Goal: Task Accomplishment & Management: Use online tool/utility

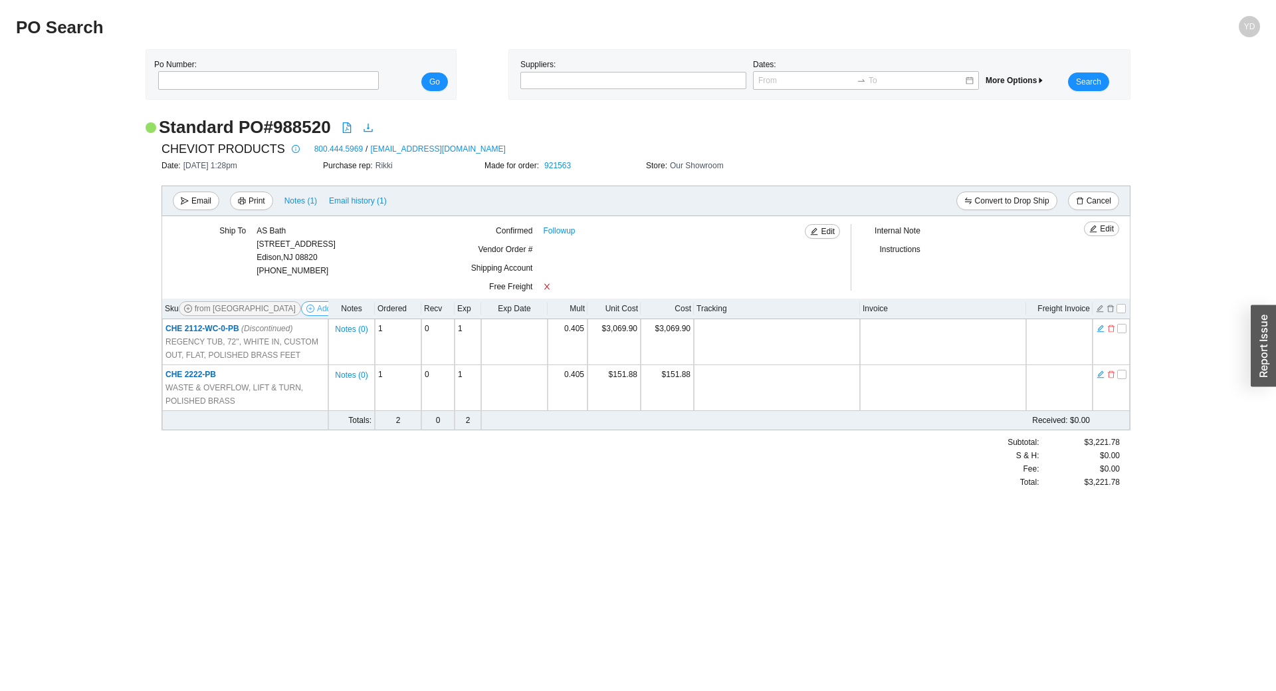
click at [317, 312] on span "Add Items" at bounding box center [335, 308] width 36 height 13
select select "155"
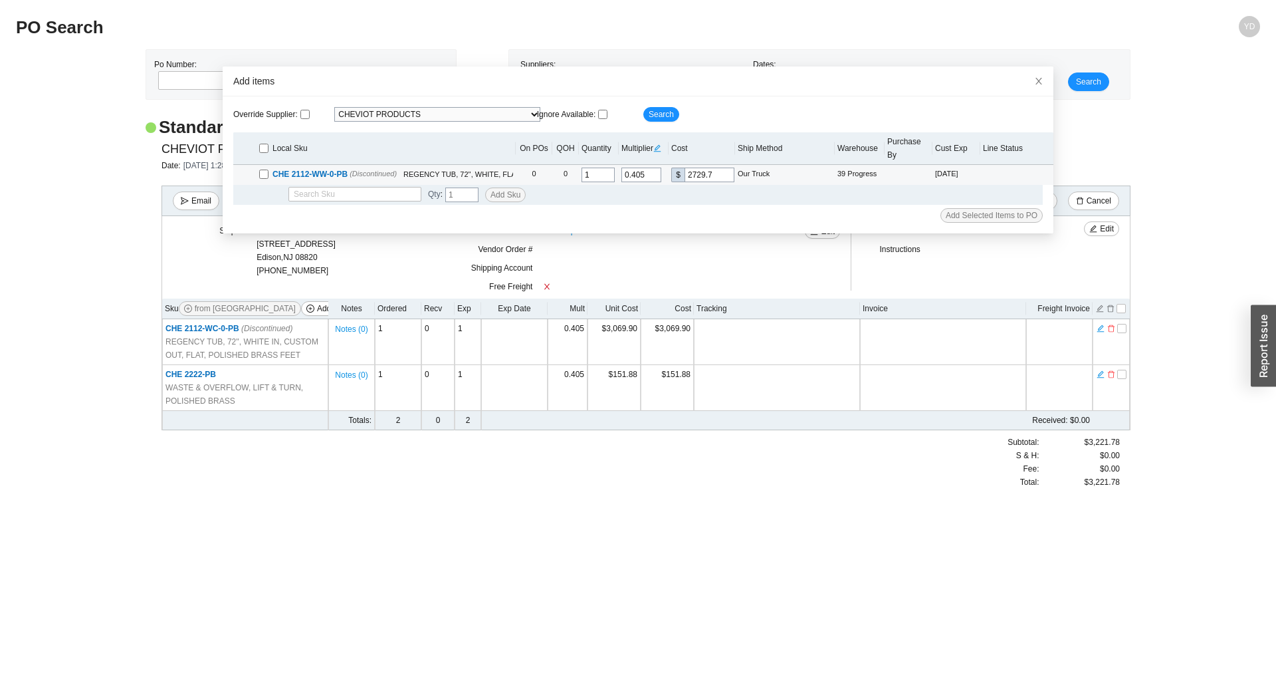
click at [259, 174] on input "checkbox" at bounding box center [263, 174] width 9 height 9
checkbox input "true"
click at [987, 213] on span "Add Selected Items to PO" at bounding box center [992, 215] width 92 height 13
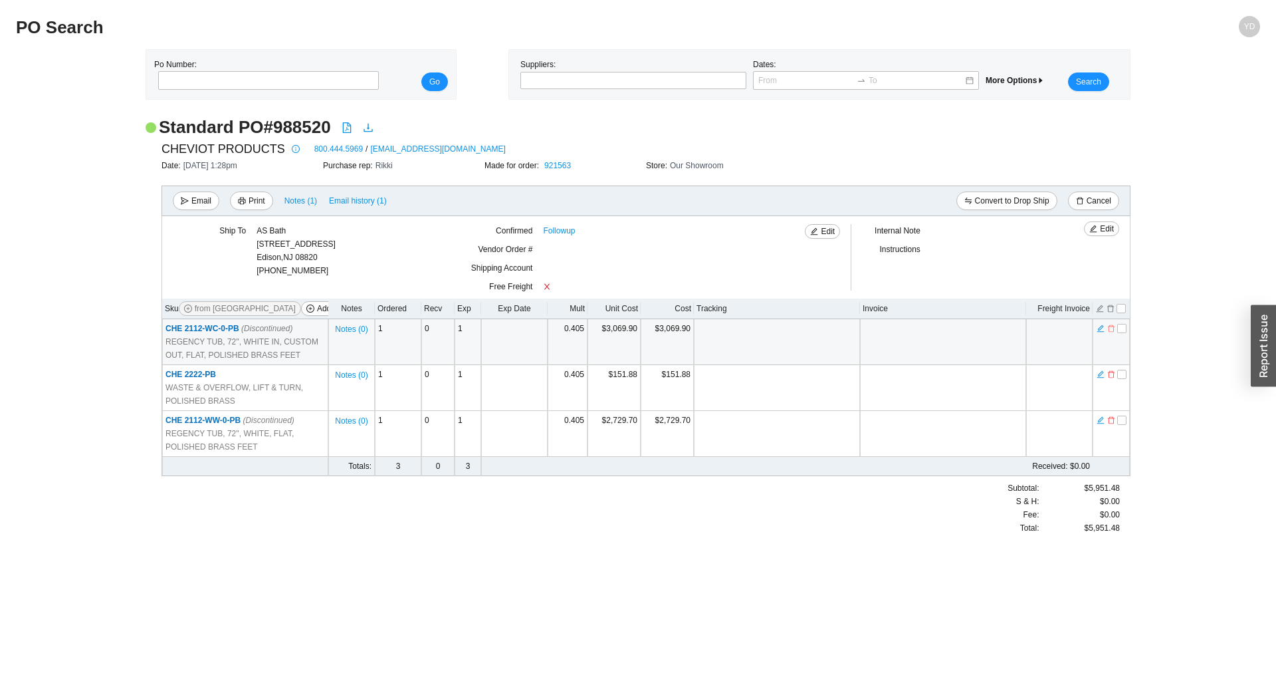
click at [1111, 329] on icon "delete" at bounding box center [1112, 328] width 8 height 9
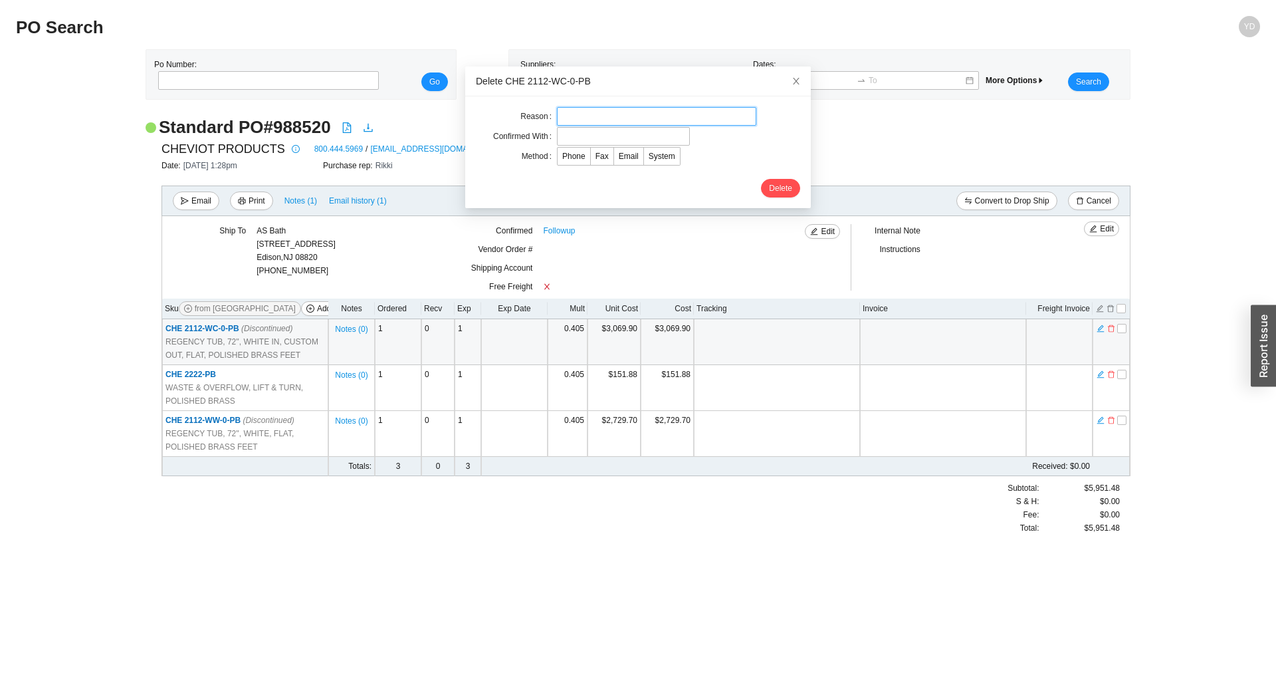
click at [600, 110] on input "text" at bounding box center [656, 116] width 199 height 19
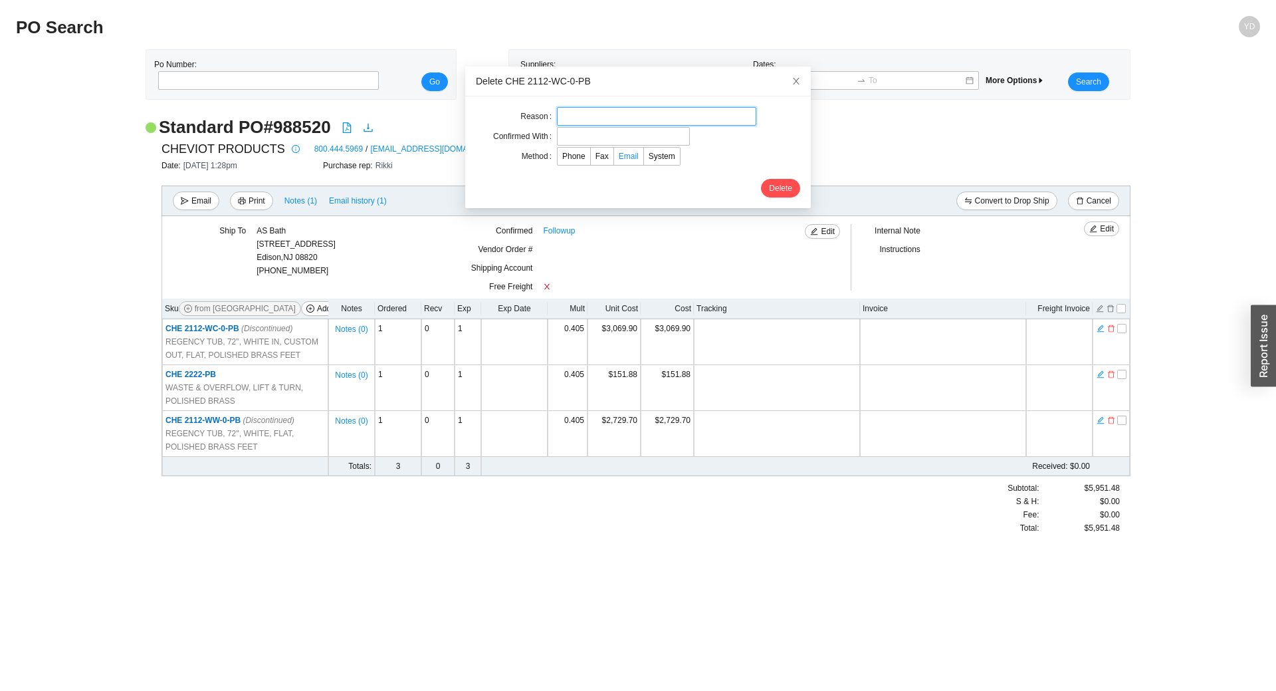
type input "cc as per rachelli"
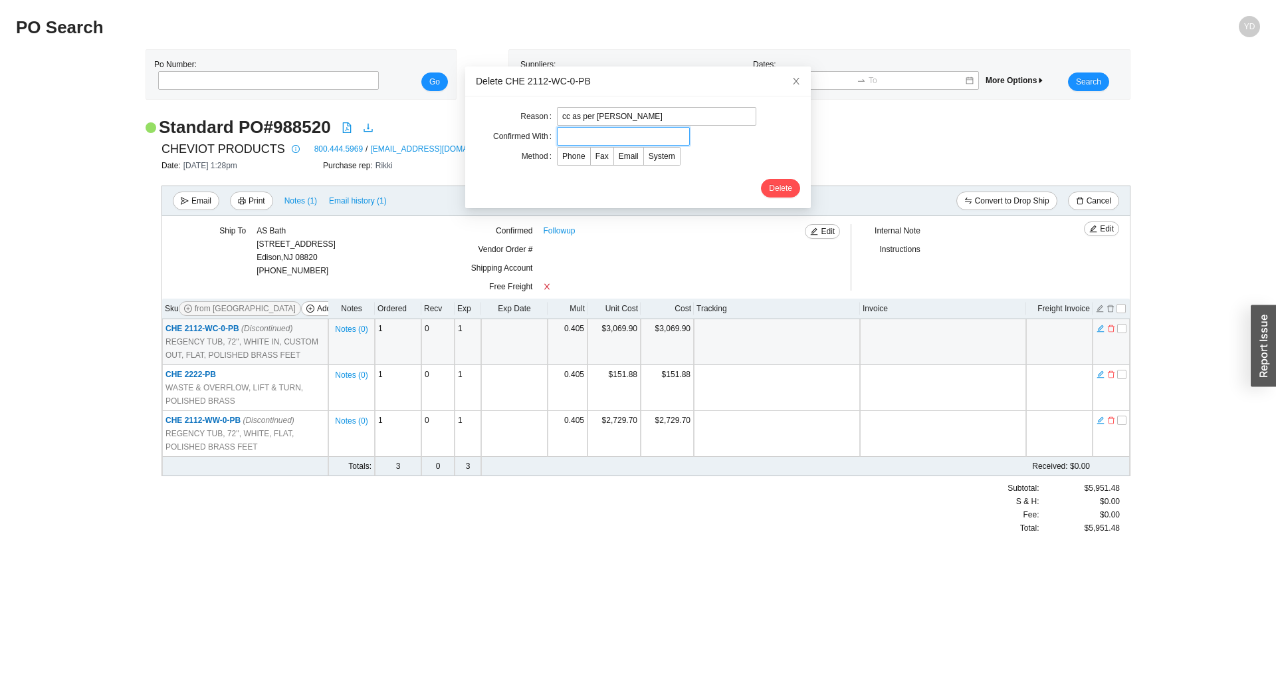
click at [616, 137] on input "text" at bounding box center [623, 136] width 133 height 19
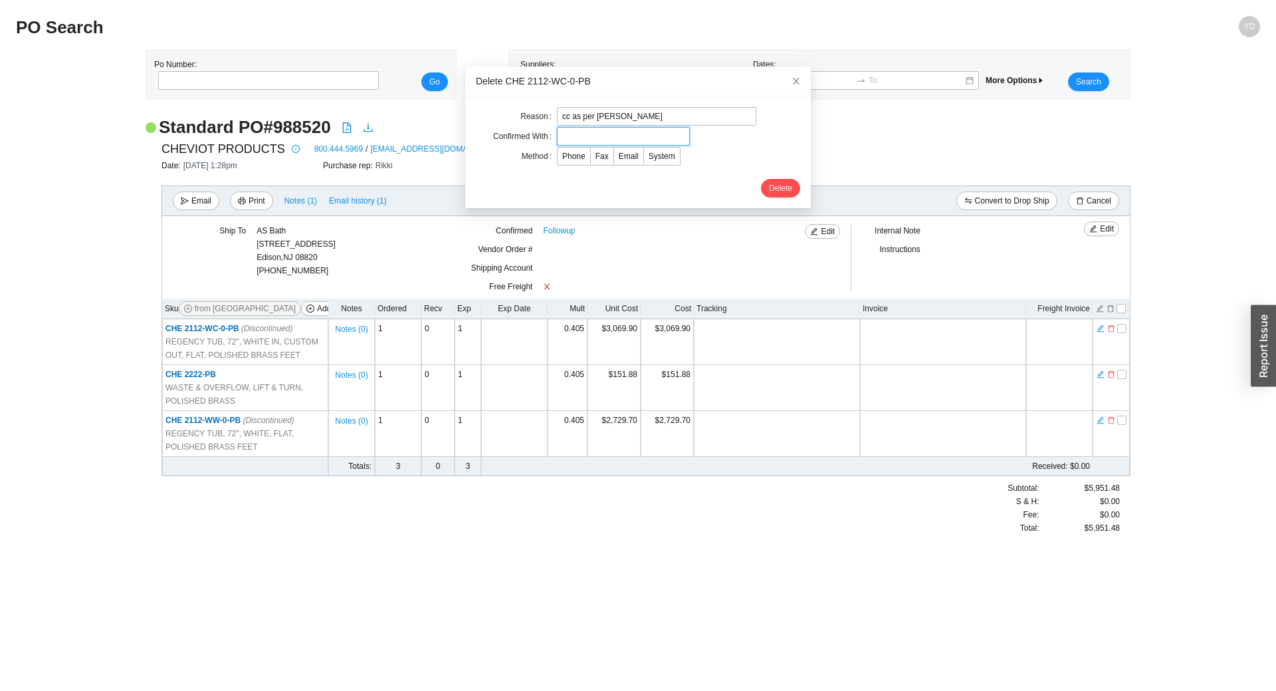
type input "rachelli"
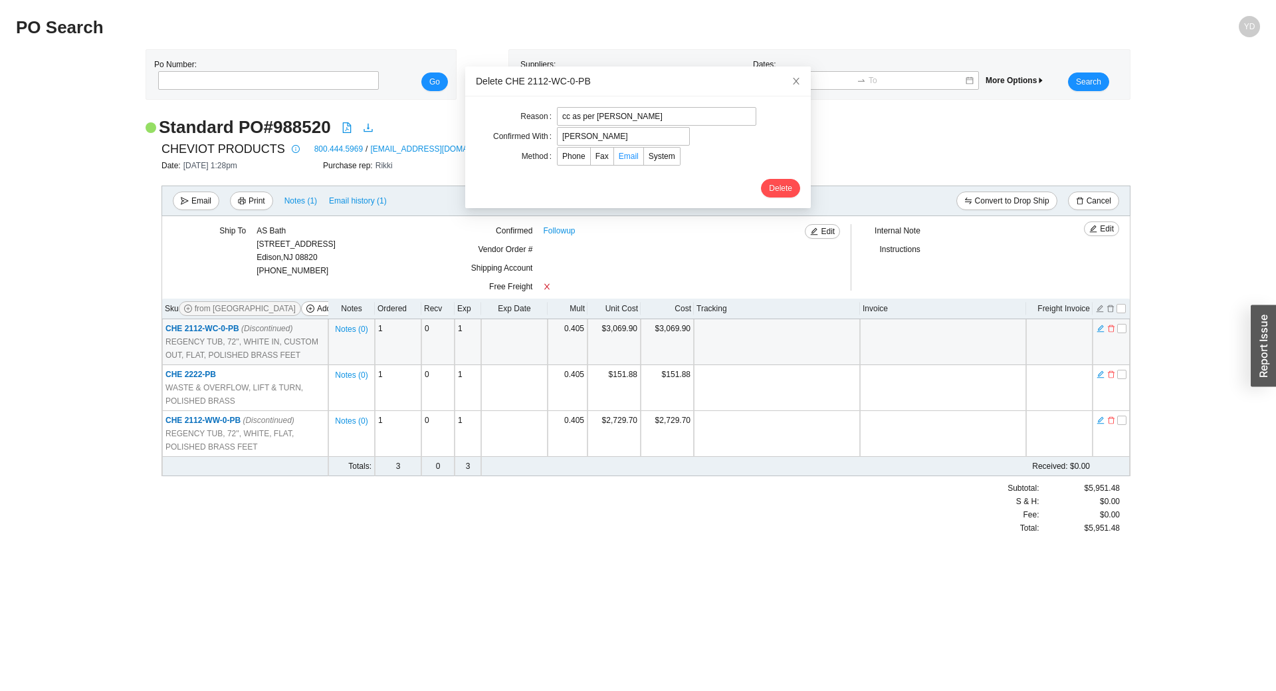
click at [620, 160] on span "Email" at bounding box center [629, 156] width 20 height 9
click at [614, 159] on input "Email" at bounding box center [614, 159] width 0 height 0
click at [769, 186] on span "Delete" at bounding box center [780, 187] width 23 height 13
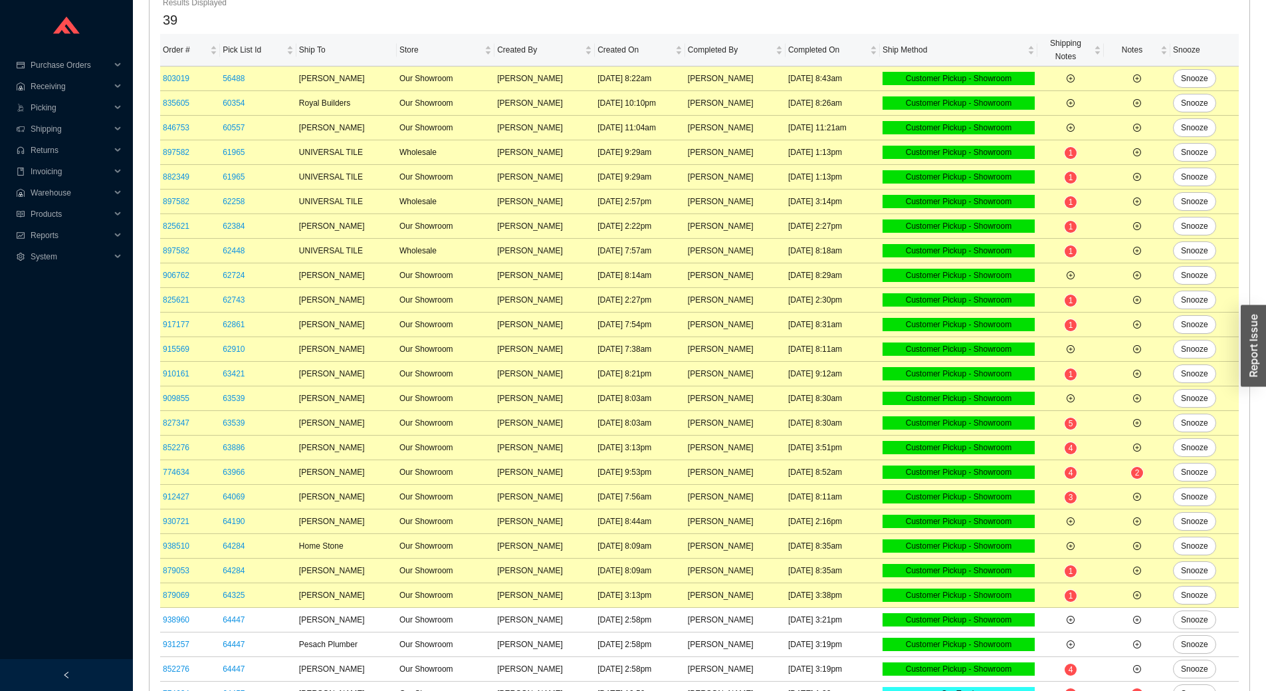
click at [1018, 16] on div "39" at bounding box center [700, 20] width 1074 height 22
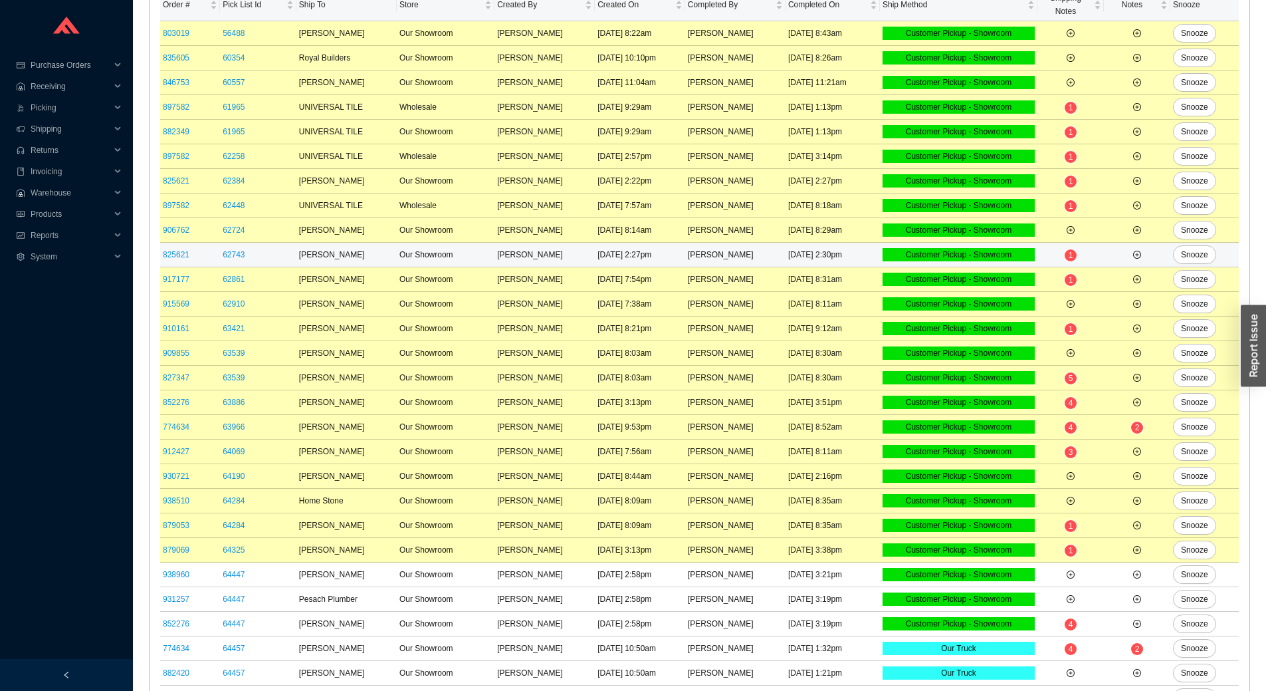
scroll to position [199, 0]
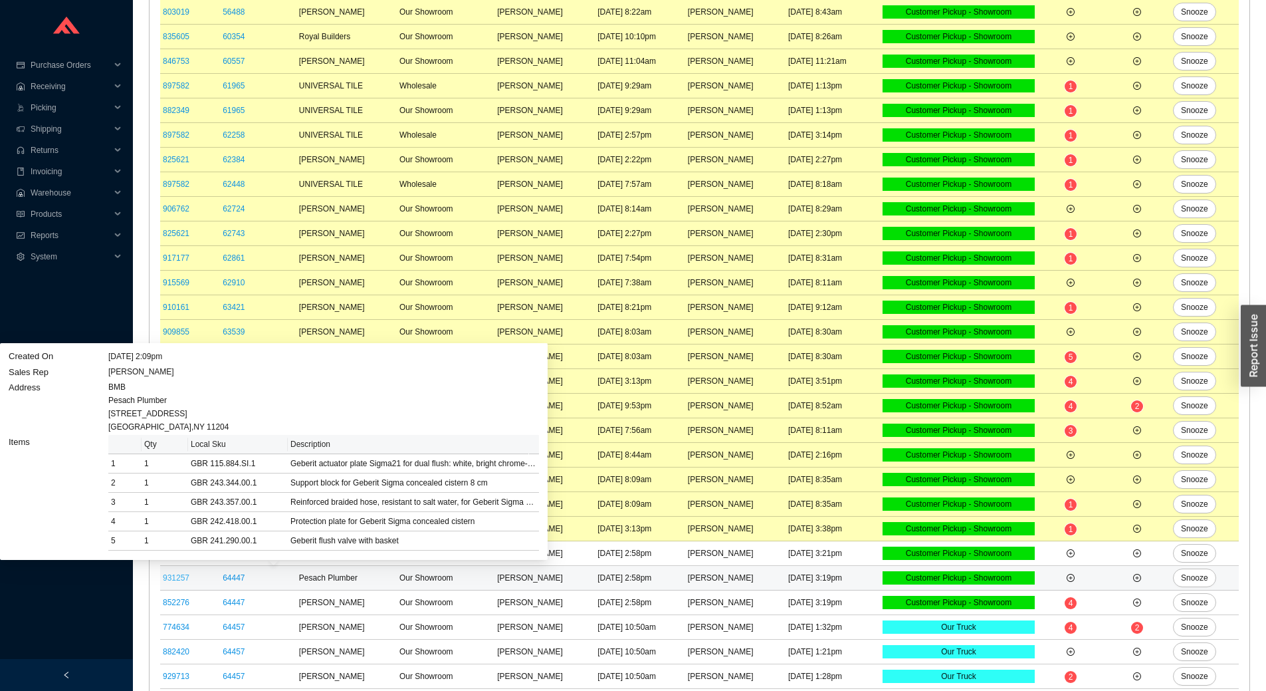
click at [181, 575] on link "931257" at bounding box center [176, 577] width 27 height 9
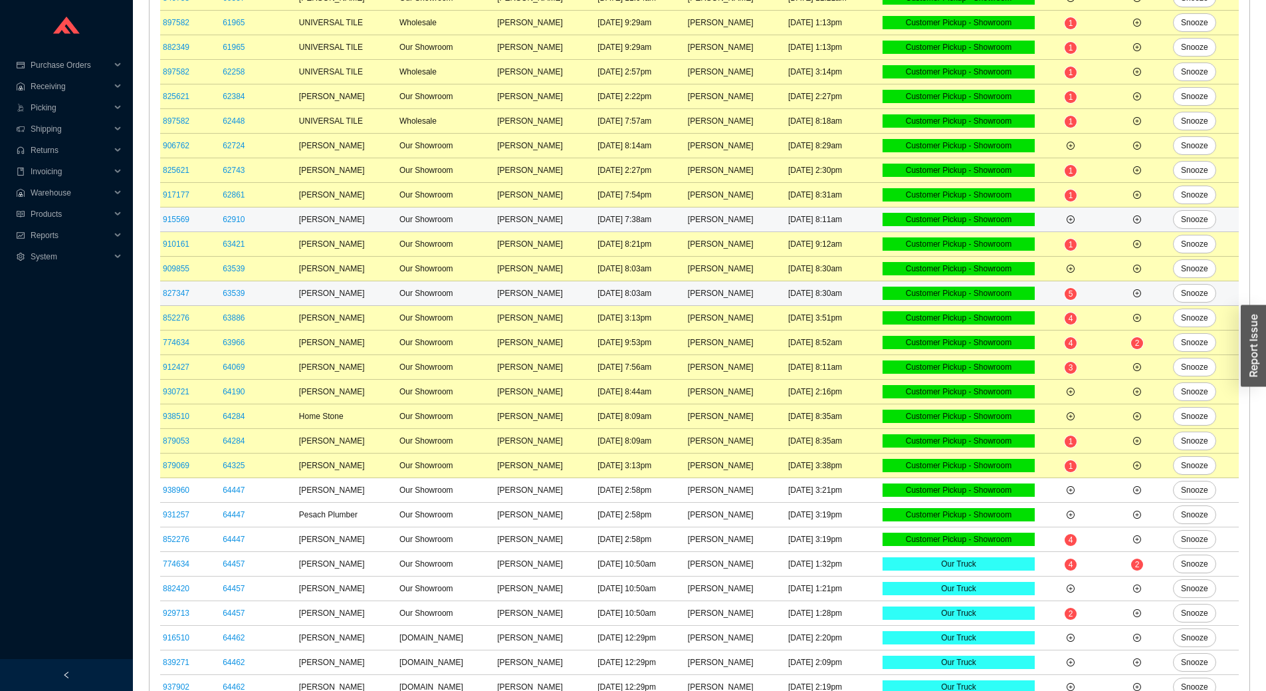
scroll to position [33, 0]
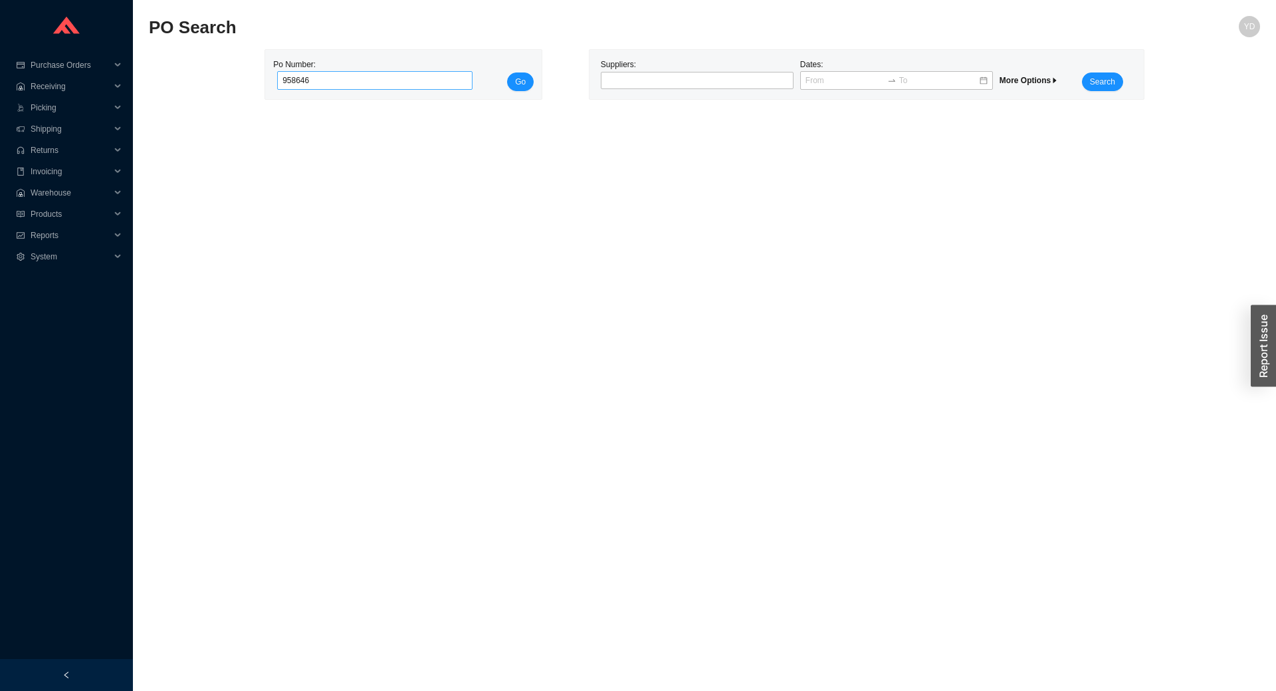
click at [507, 72] on button "Go" at bounding box center [520, 81] width 27 height 19
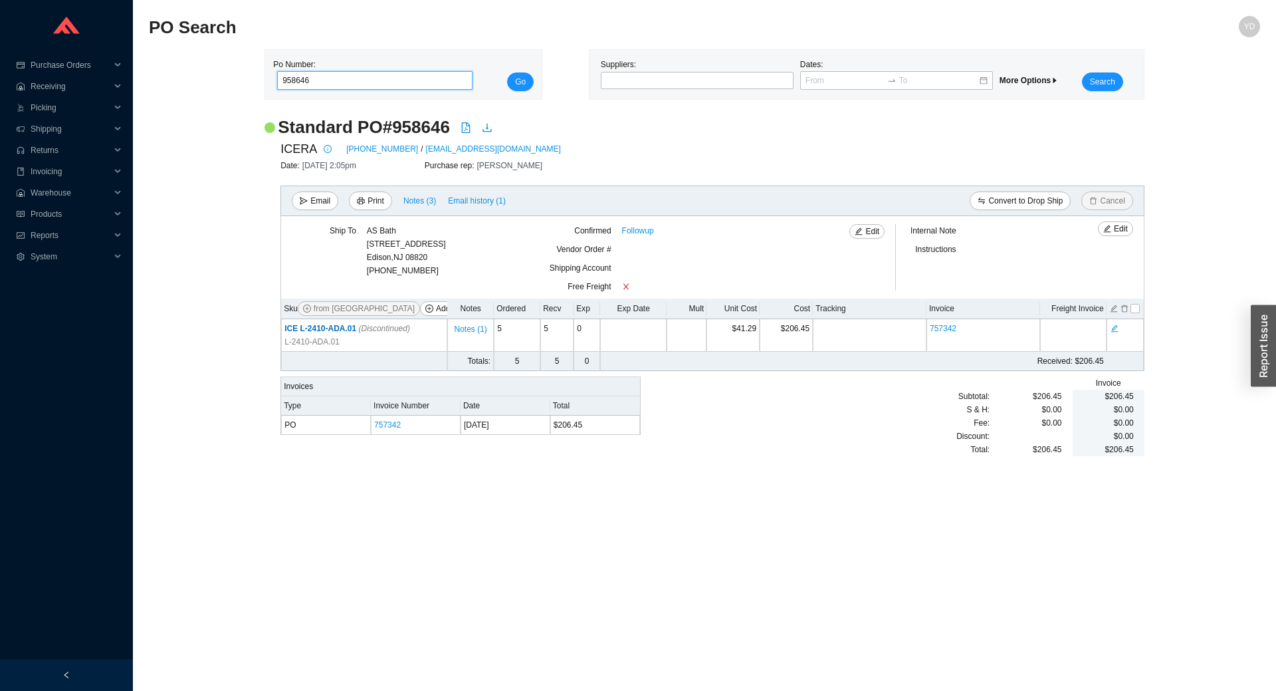
drag, startPoint x: 302, startPoint y: 78, endPoint x: 308, endPoint y: 83, distance: 7.6
click at [308, 83] on input "958646" at bounding box center [374, 80] width 195 height 19
type input "958616"
click at [507, 72] on button "Go" at bounding box center [520, 81] width 27 height 19
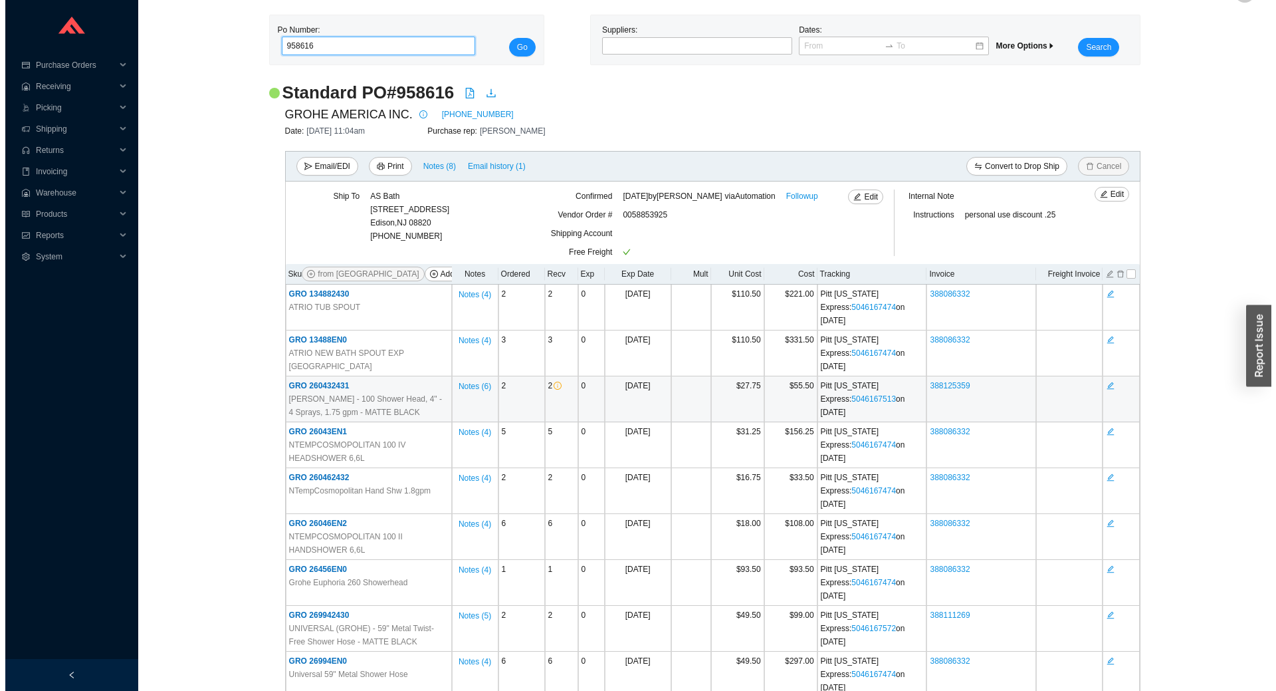
scroll to position [66, 0]
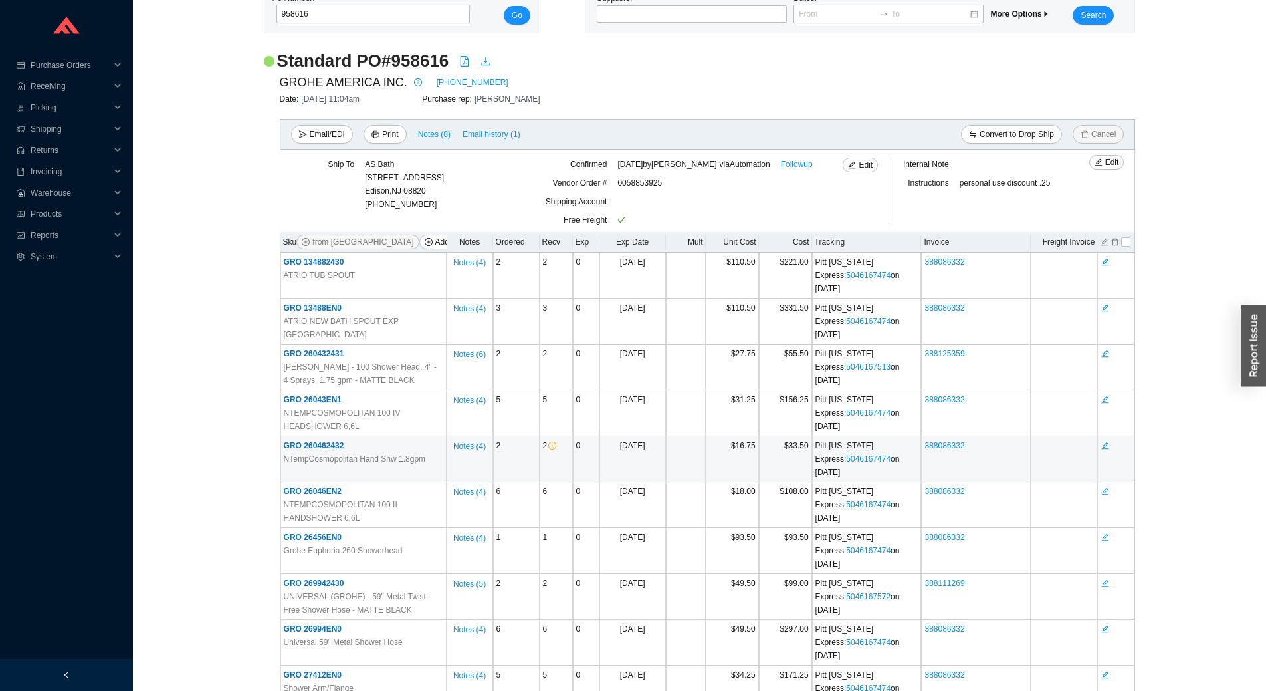
click at [334, 443] on span "GRO 260462432" at bounding box center [314, 445] width 60 height 9
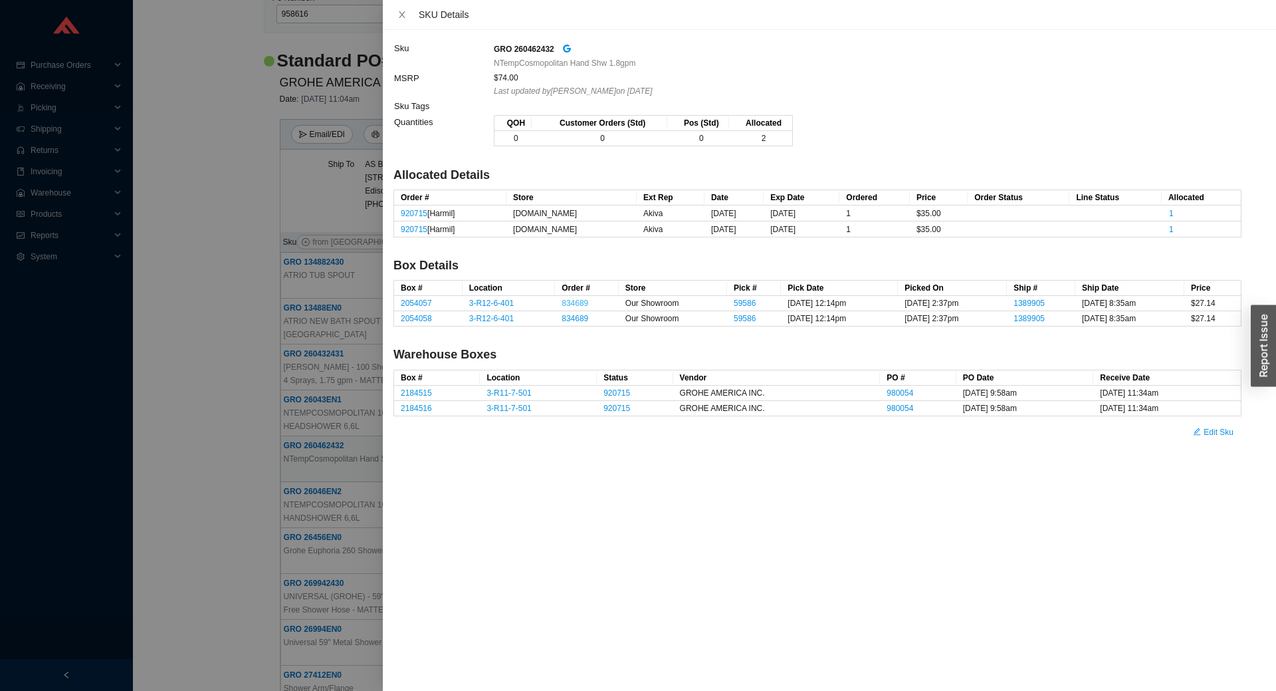
click at [562, 300] on link "834689" at bounding box center [575, 302] width 27 height 9
click at [300, 240] on div at bounding box center [638, 345] width 1276 height 691
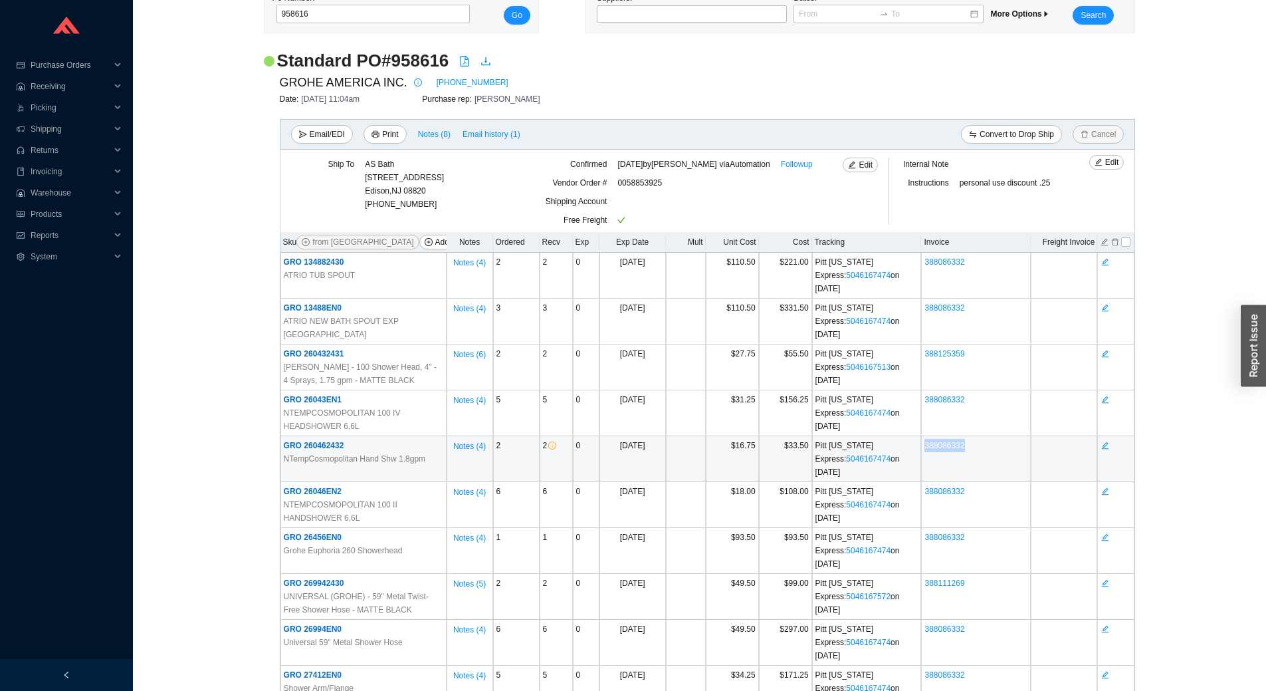
drag, startPoint x: 983, startPoint y: 445, endPoint x: 927, endPoint y: 441, distance: 56.6
click at [927, 441] on td "388086332" at bounding box center [976, 459] width 110 height 46
copy link "388086332"
click at [945, 447] on link "388086332" at bounding box center [945, 445] width 40 height 9
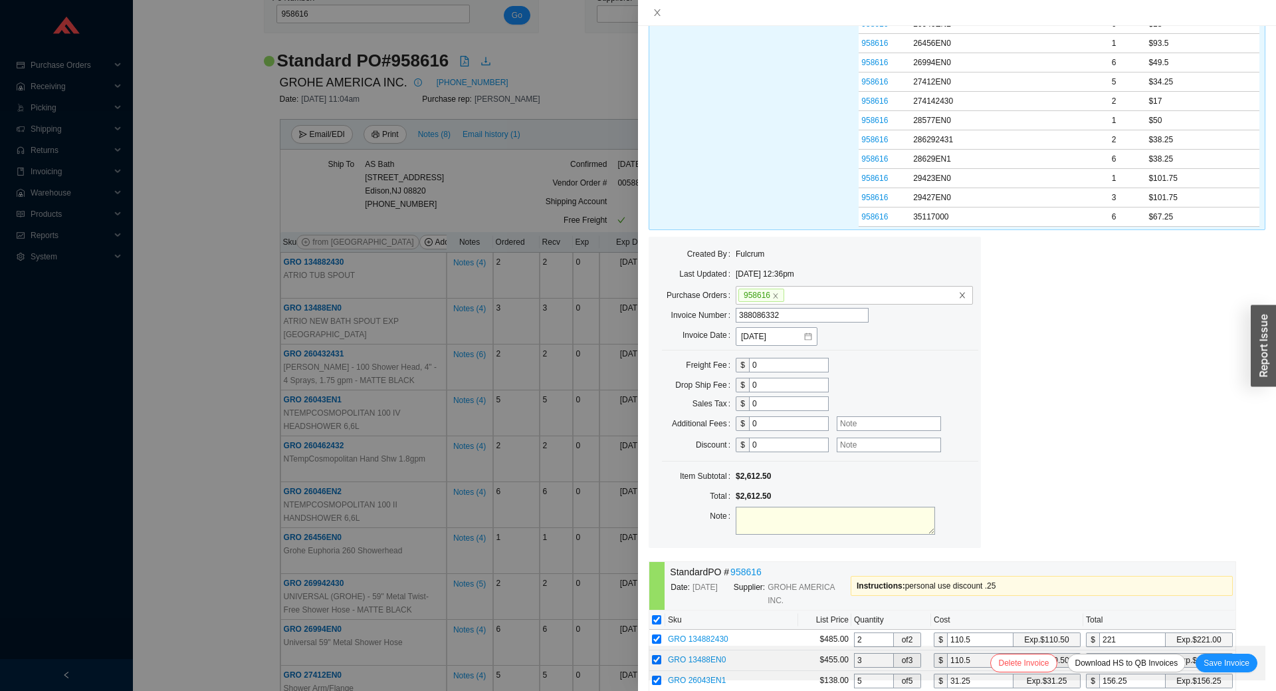
scroll to position [266, 0]
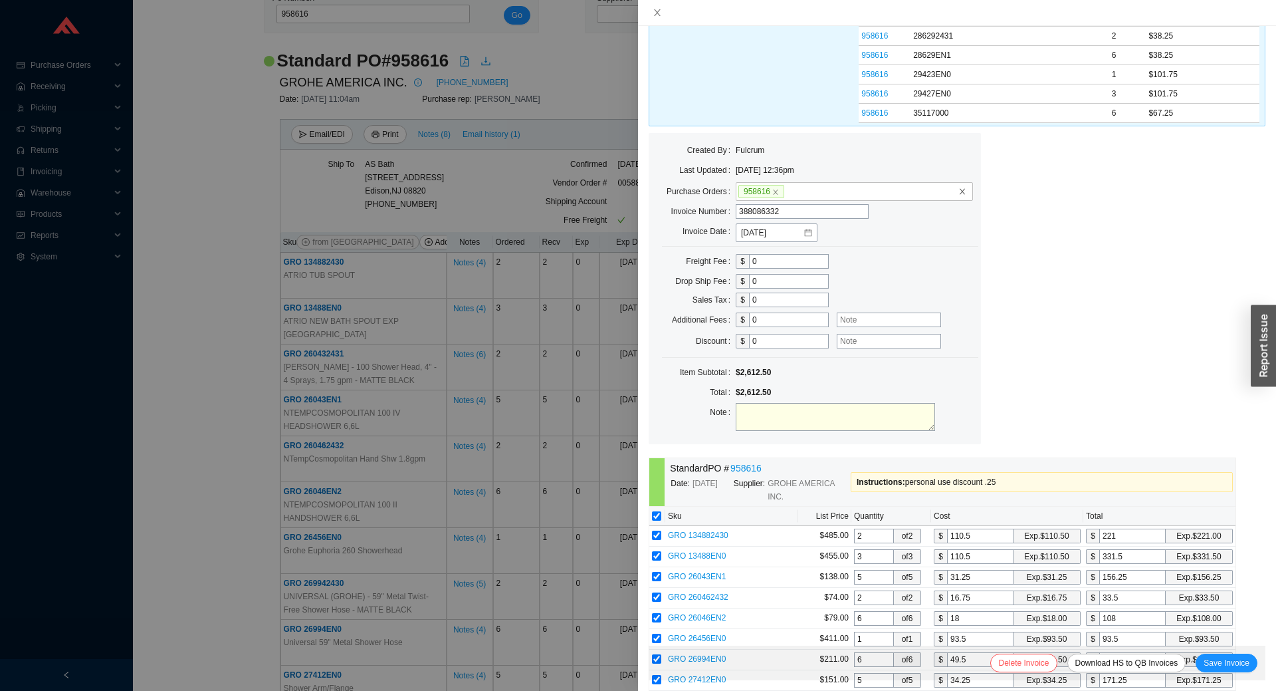
click at [206, 406] on div at bounding box center [638, 345] width 1276 height 691
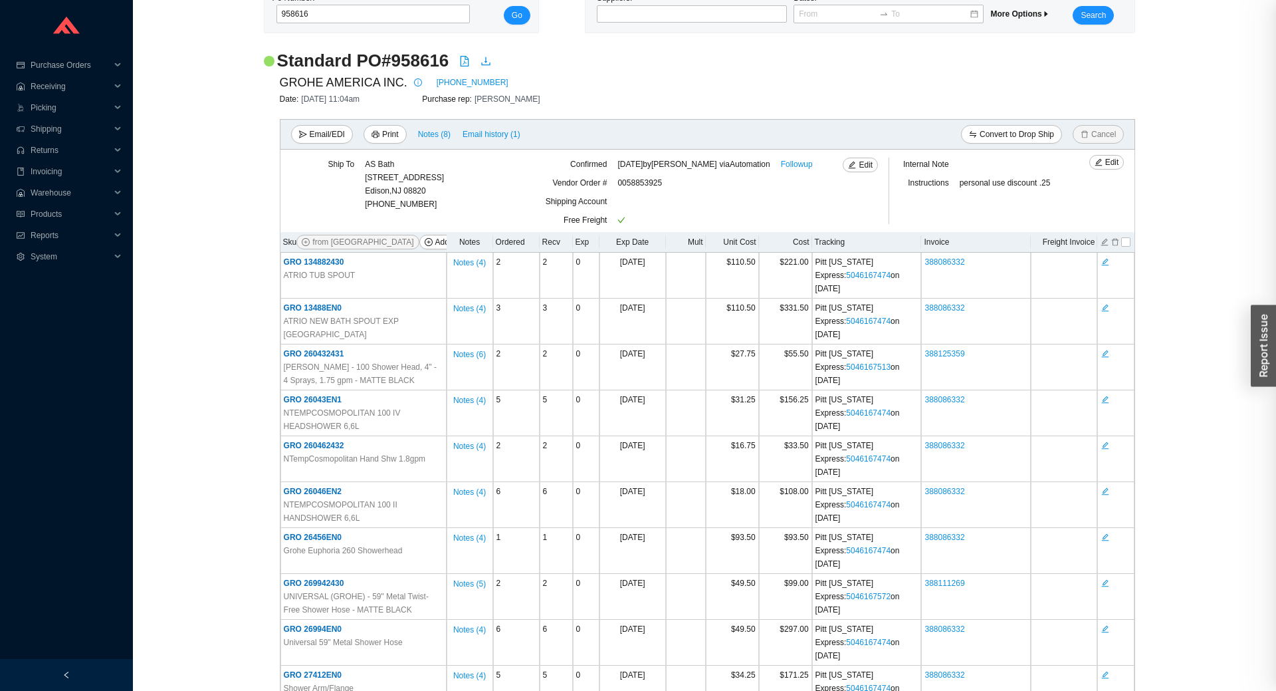
scroll to position [0, 0]
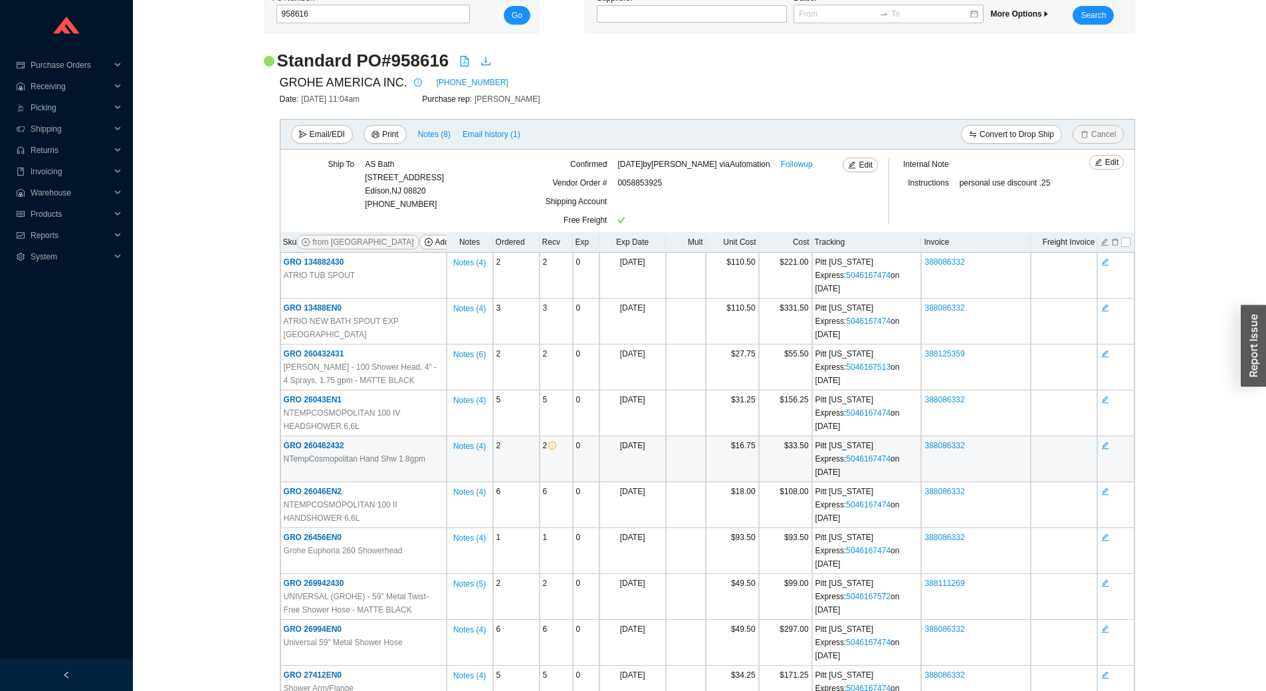
click at [331, 445] on span "GRO 260462432" at bounding box center [314, 445] width 60 height 9
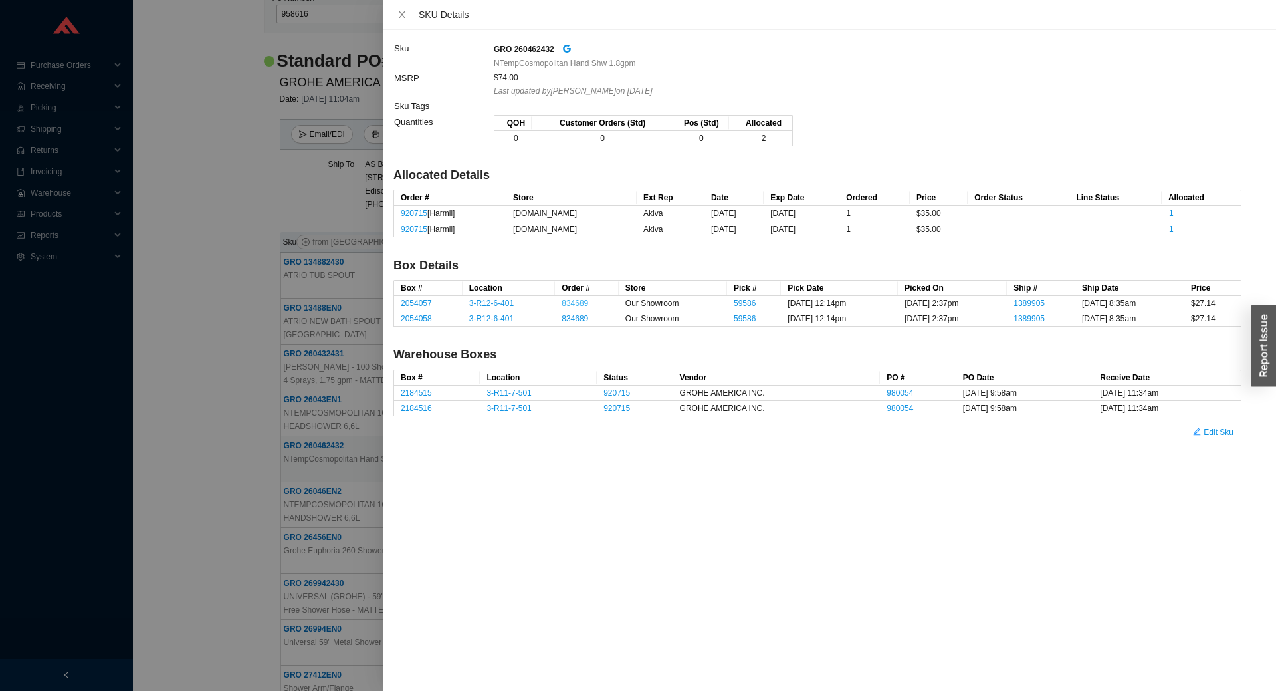
click at [564, 300] on link "834689" at bounding box center [575, 302] width 27 height 9
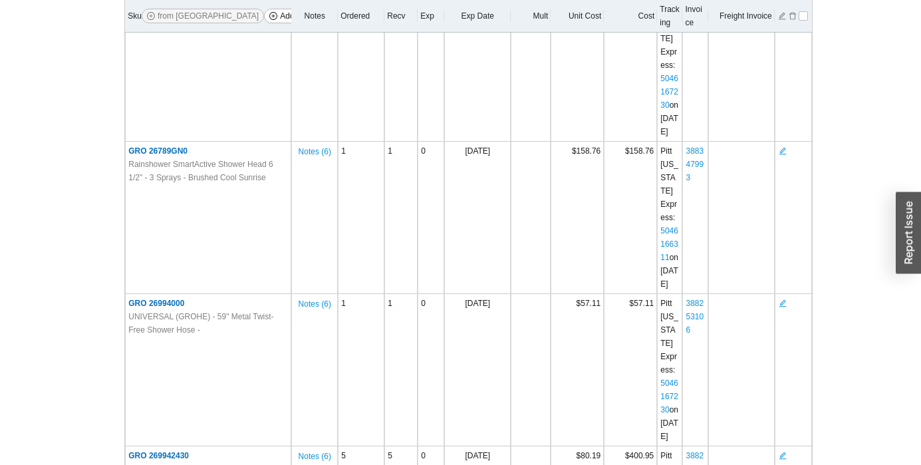
scroll to position [1341, 0]
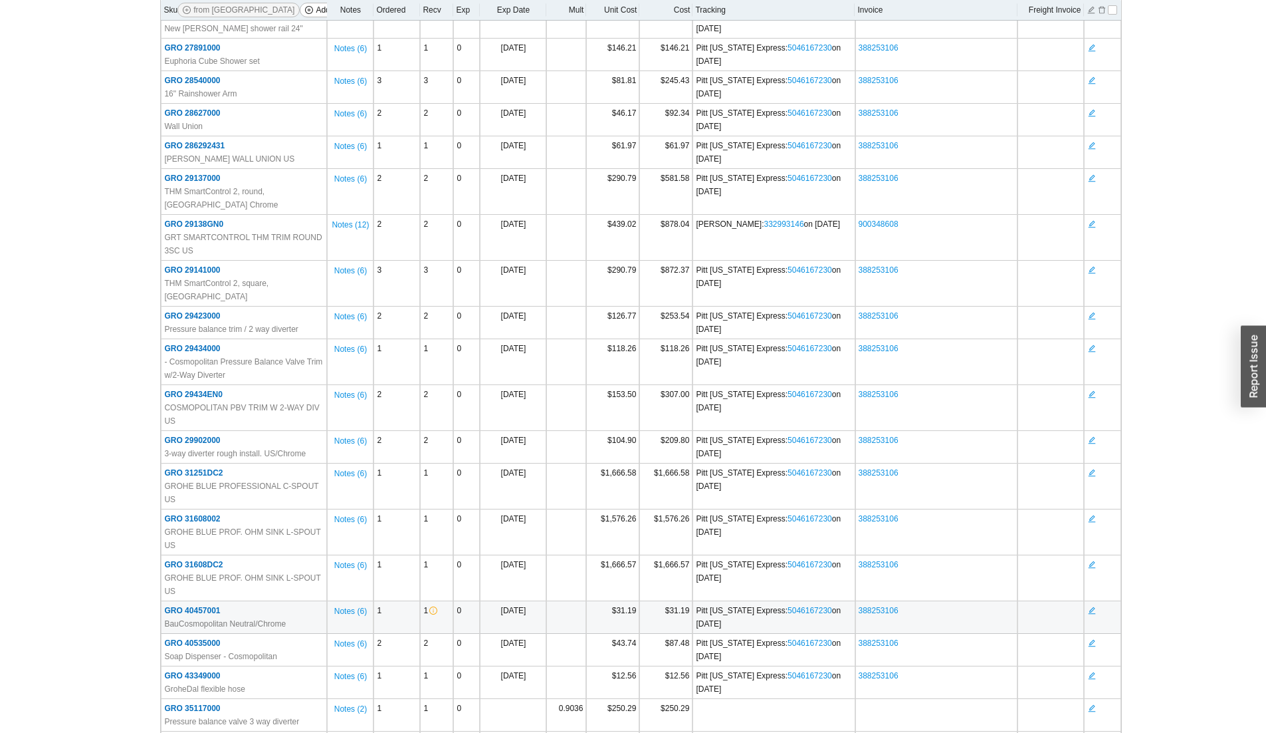
scroll to position [1208, 0]
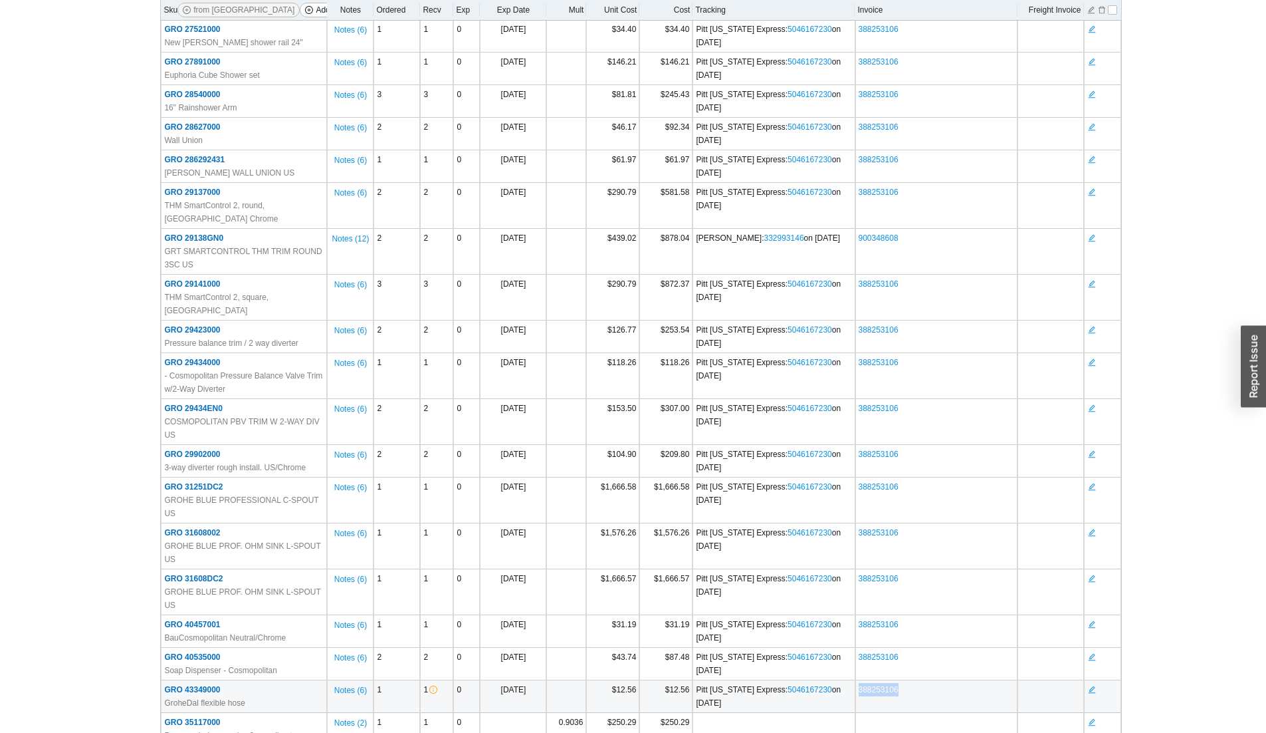
drag, startPoint x: 907, startPoint y: 590, endPoint x: 856, endPoint y: 596, distance: 51.5
click at [856, 464] on td "388253106" at bounding box center [937, 696] width 162 height 33
copy link "388253106"
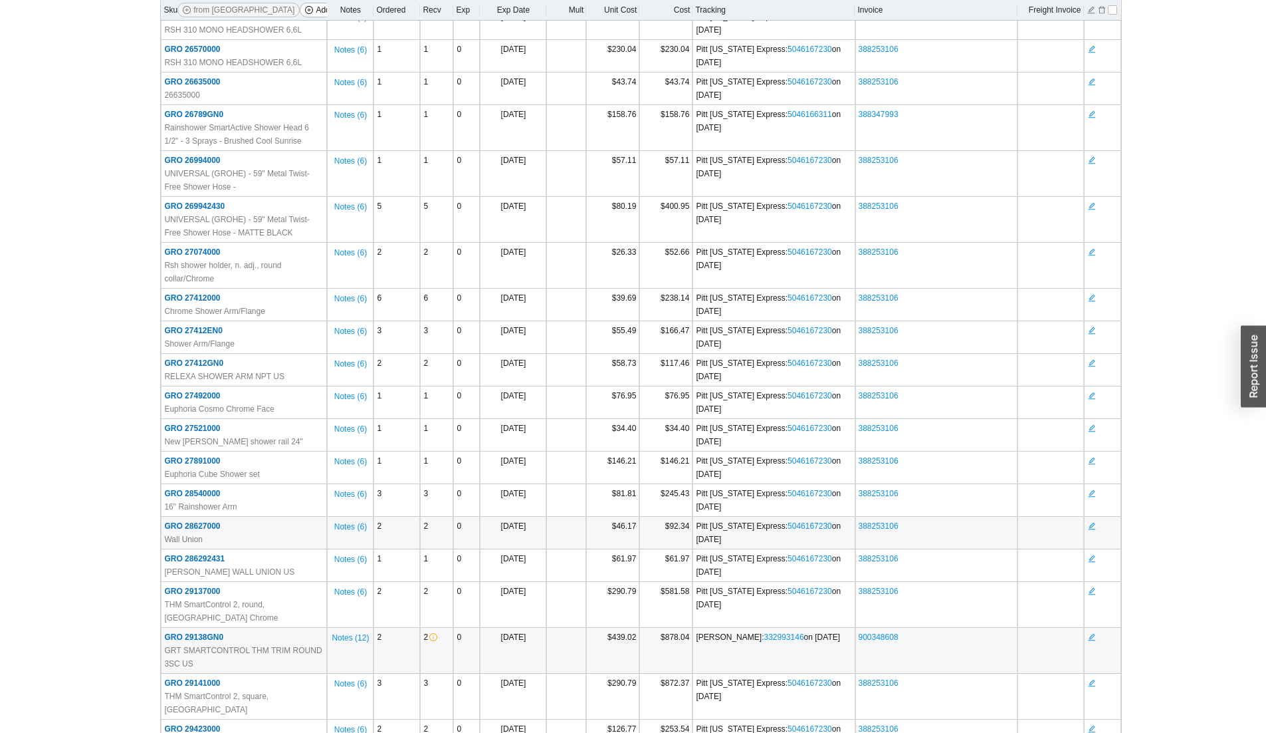
scroll to position [743, 0]
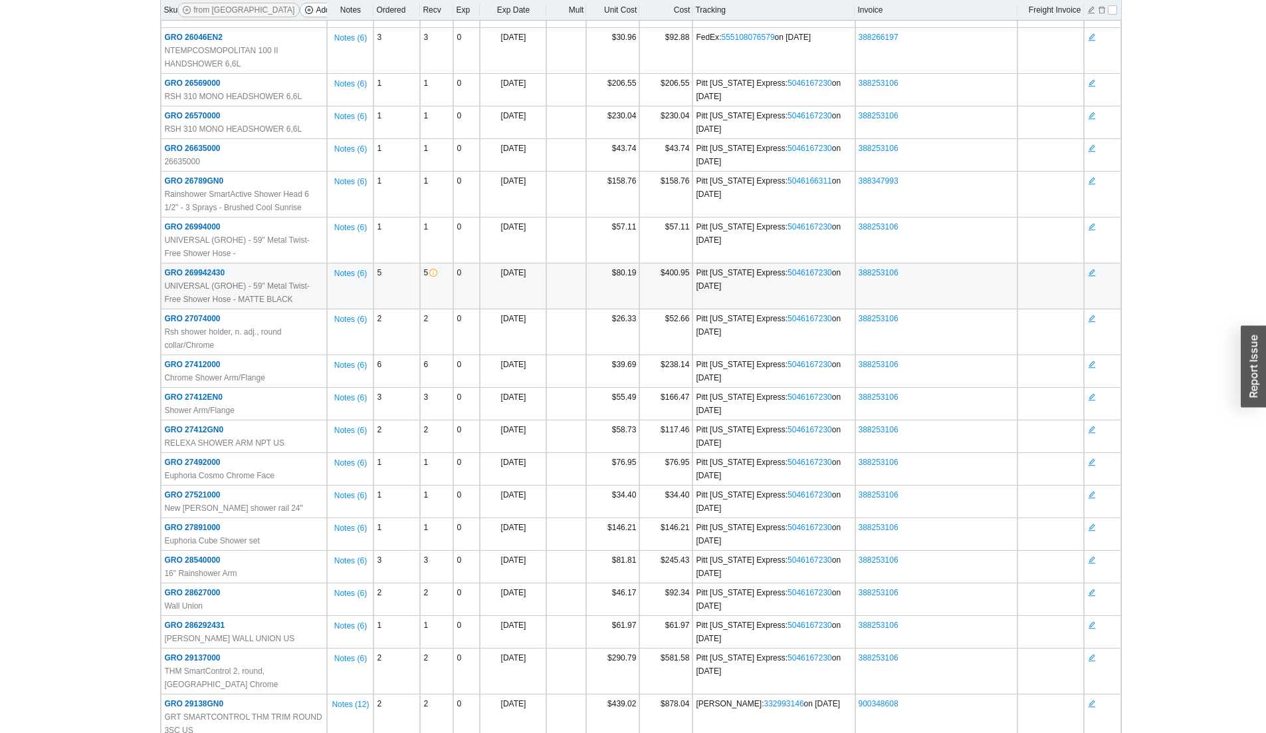
click at [920, 267] on td "388253106" at bounding box center [937, 286] width 162 height 46
drag, startPoint x: 931, startPoint y: 254, endPoint x: 866, endPoint y: 253, distance: 65.2
click at [859, 263] on td "388253106" at bounding box center [937, 286] width 162 height 46
copy link "388253106"
